Goal: Information Seeking & Learning: Find specific fact

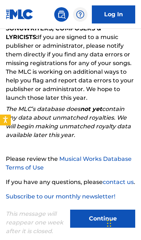
scroll to position [129, 0]
click at [95, 225] on button "Continue" at bounding box center [102, 218] width 65 height 18
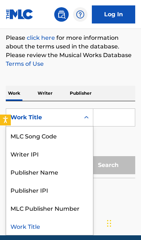
scroll to position [31, 0]
click at [49, 229] on div "Work Title" at bounding box center [49, 226] width 87 height 18
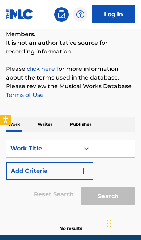
scroll to position [0, 0]
click at [117, 151] on input "Search Form" at bounding box center [114, 148] width 42 height 17
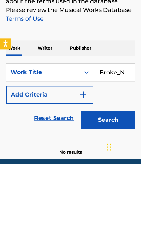
click at [116, 187] on button "Search" at bounding box center [108, 196] width 54 height 18
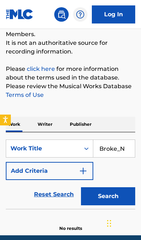
click at [125, 148] on input "Broke_N" at bounding box center [114, 148] width 42 height 17
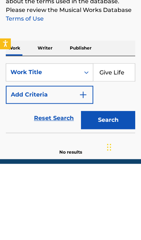
type input "Give Life"
click at [117, 187] on button "Search" at bounding box center [108, 196] width 54 height 18
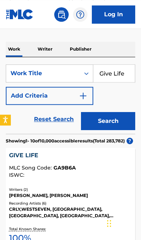
scroll to position [163, 0]
click at [84, 99] on img "Search Form" at bounding box center [83, 95] width 9 height 9
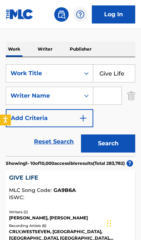
click at [105, 100] on input "Search Form" at bounding box center [107, 95] width 28 height 17
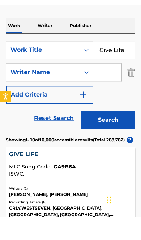
type input "I"
click at [118, 134] on button "Search" at bounding box center [108, 143] width 54 height 18
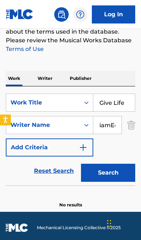
scroll to position [110, 0]
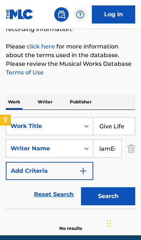
click at [111, 149] on input "iamEcho" at bounding box center [107, 148] width 28 height 17
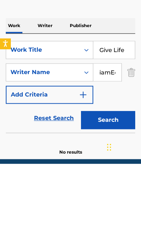
click at [107, 140] on input "iamEcho" at bounding box center [107, 148] width 28 height 17
type input "Denille"
click at [115, 187] on button "Search" at bounding box center [108, 196] width 54 height 18
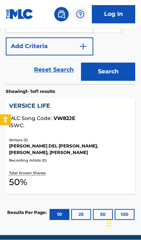
scroll to position [234, 0]
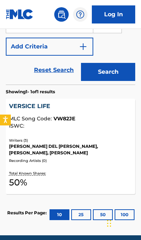
click at [80, 151] on div "[PERSON_NAME] DEL [PERSON_NAME], [PERSON_NAME], [PERSON_NAME]" at bounding box center [70, 149] width 123 height 13
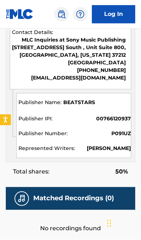
scroll to position [509, 0]
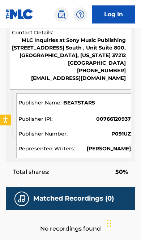
click at [74, 194] on h5 "Matched Recordings (0)" at bounding box center [73, 198] width 81 height 8
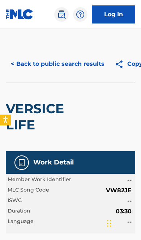
scroll to position [0, 0]
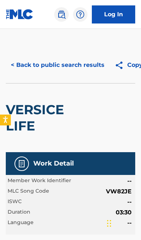
click at [76, 160] on div "Work Detail" at bounding box center [70, 163] width 129 height 23
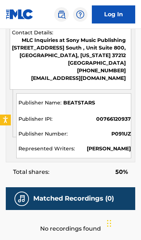
click at [65, 187] on div "Matched Recordings (0)" at bounding box center [70, 198] width 129 height 23
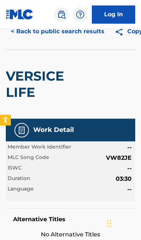
scroll to position [8, 0]
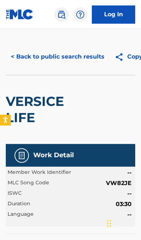
click at [114, 16] on link "Log In" at bounding box center [113, 14] width 43 height 18
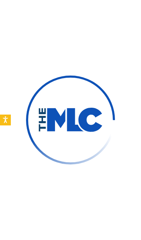
scroll to position [8, 0]
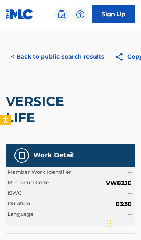
click at [24, 13] on img at bounding box center [20, 14] width 28 height 10
